Goal: Transaction & Acquisition: Download file/media

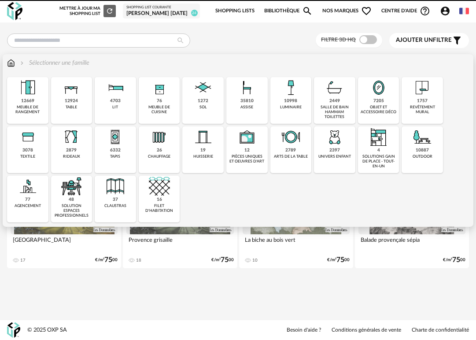
click at [414, 102] on div "1757 revêtement mural" at bounding box center [422, 100] width 41 height 47
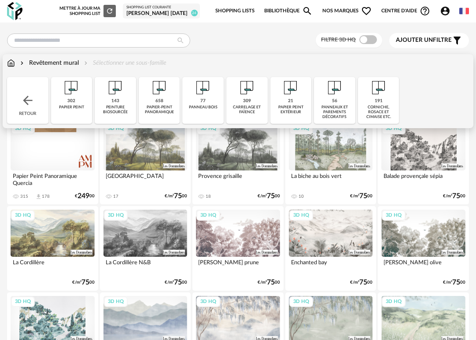
click at [238, 101] on div "309 [GEOGRAPHIC_DATA] et faïence" at bounding box center [246, 100] width 41 height 47
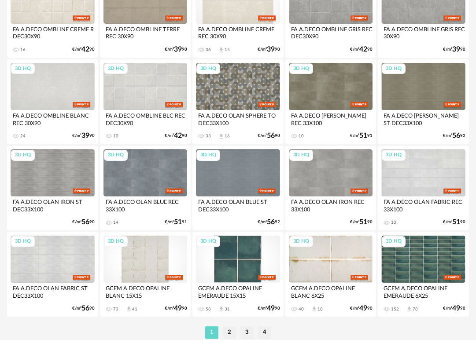
scroll to position [1563, 0]
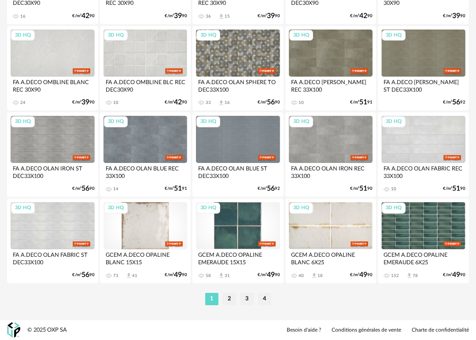
click at [152, 228] on div "3D HQ" at bounding box center [146, 225] width 84 height 47
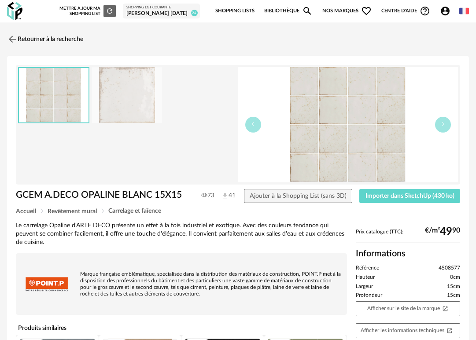
click at [137, 87] on img at bounding box center [127, 95] width 70 height 56
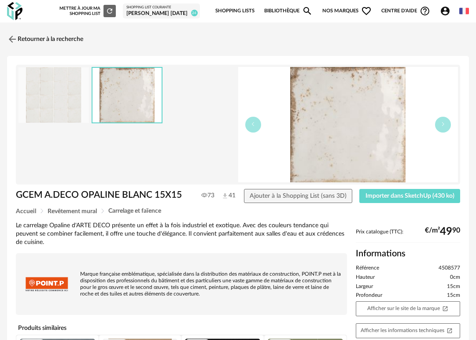
click at [77, 95] on img at bounding box center [53, 95] width 70 height 56
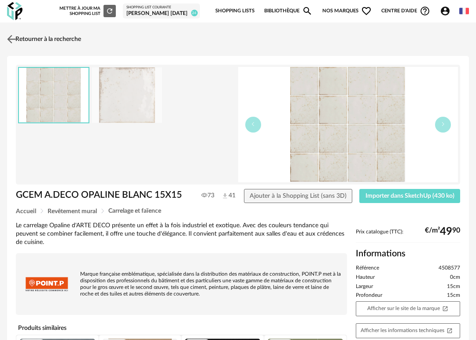
click at [14, 41] on img at bounding box center [11, 39] width 13 height 13
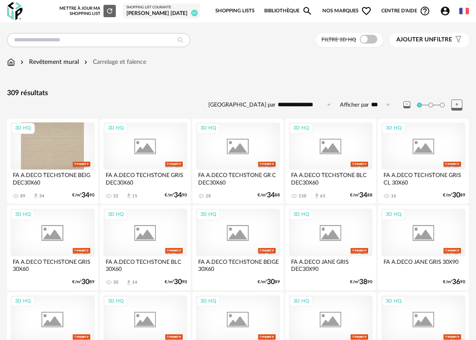
scroll to position [1563, 0]
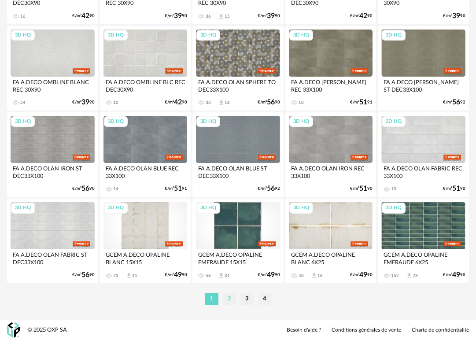
click at [232, 299] on li "2" at bounding box center [229, 299] width 13 height 12
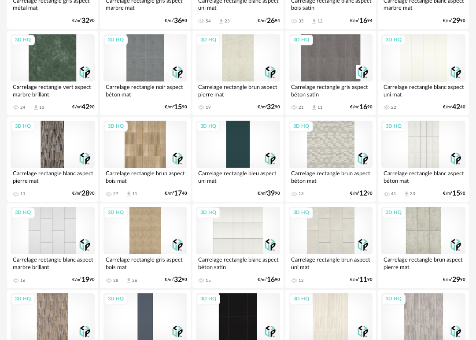
scroll to position [695, 0]
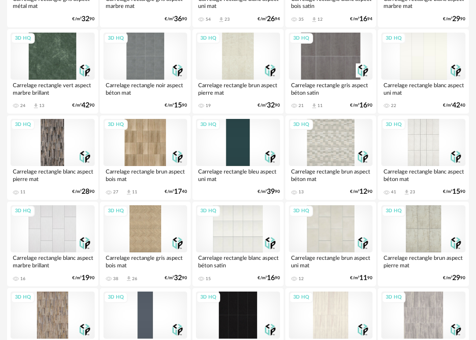
click at [417, 52] on div "3D HQ" at bounding box center [423, 56] width 84 height 47
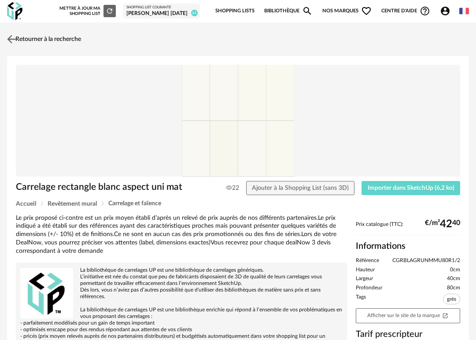
click at [12, 36] on img at bounding box center [11, 39] width 13 height 13
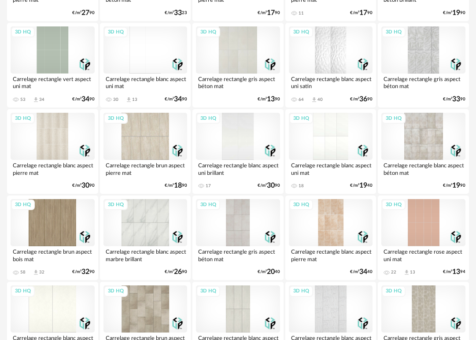
scroll to position [1563, 0]
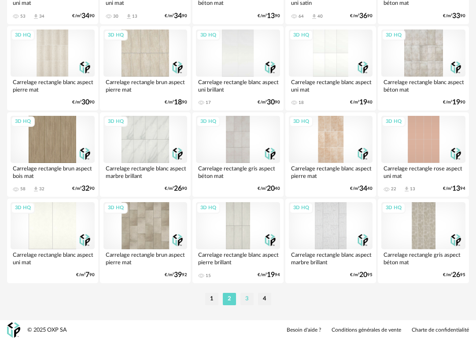
click at [249, 298] on li "3" at bounding box center [246, 299] width 13 height 12
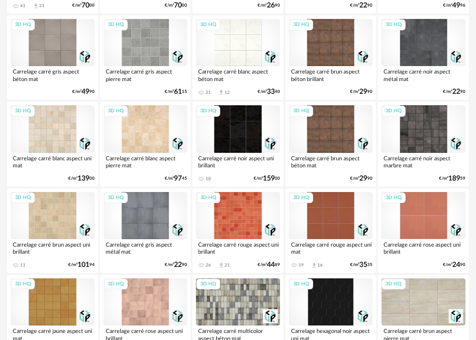
scroll to position [1333, 0]
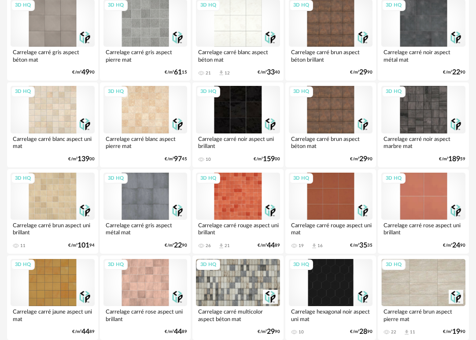
click at [58, 200] on div "3D HQ" at bounding box center [53, 196] width 84 height 47
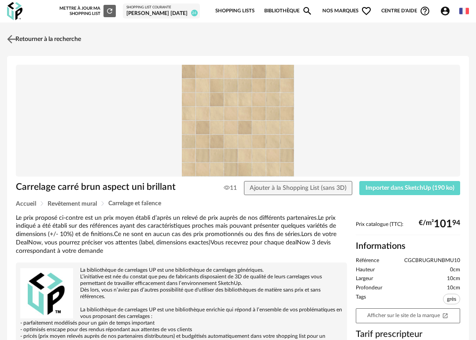
click at [13, 37] on img at bounding box center [11, 39] width 13 height 13
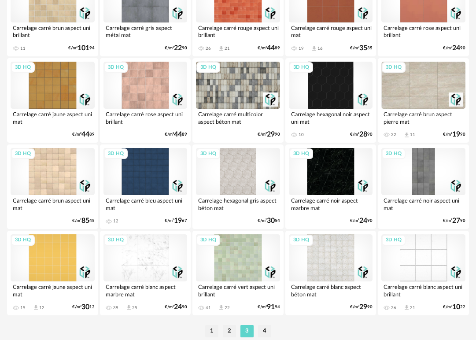
scroll to position [1563, 0]
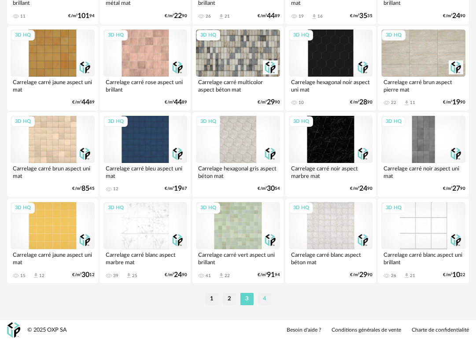
click at [265, 299] on li "4" at bounding box center [264, 299] width 13 height 12
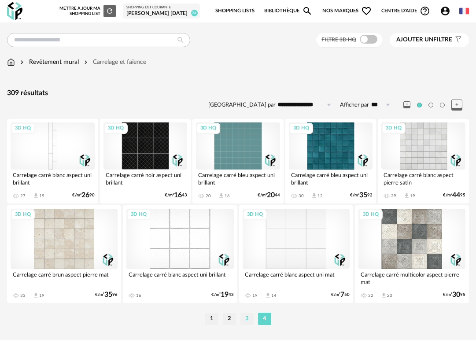
click at [247, 318] on li "3" at bounding box center [246, 319] width 13 height 12
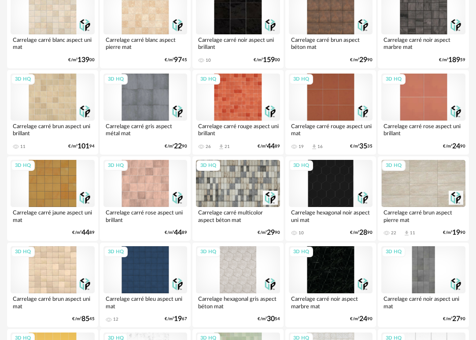
scroll to position [1420, 0]
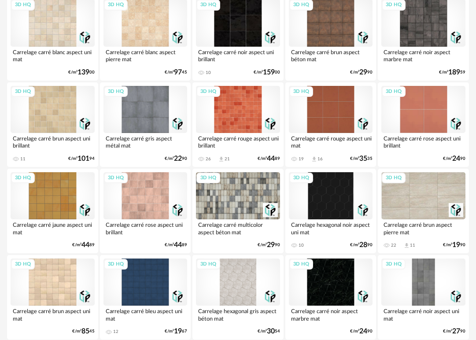
click at [58, 117] on div "3D HQ" at bounding box center [53, 109] width 84 height 47
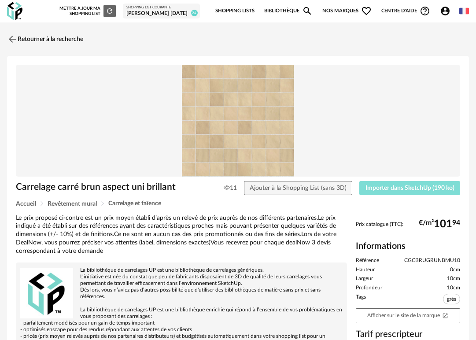
click at [375, 190] on span "Importer dans SketchUp (190 ko)" at bounding box center [410, 188] width 89 height 6
click at [277, 202] on div "Accueil Revêtement mural Carrelage et faïence" at bounding box center [238, 203] width 444 height 7
click at [383, 191] on span "Importer dans SketchUp (190 ko)" at bounding box center [410, 188] width 89 height 6
